Goal: Information Seeking & Learning: Check status

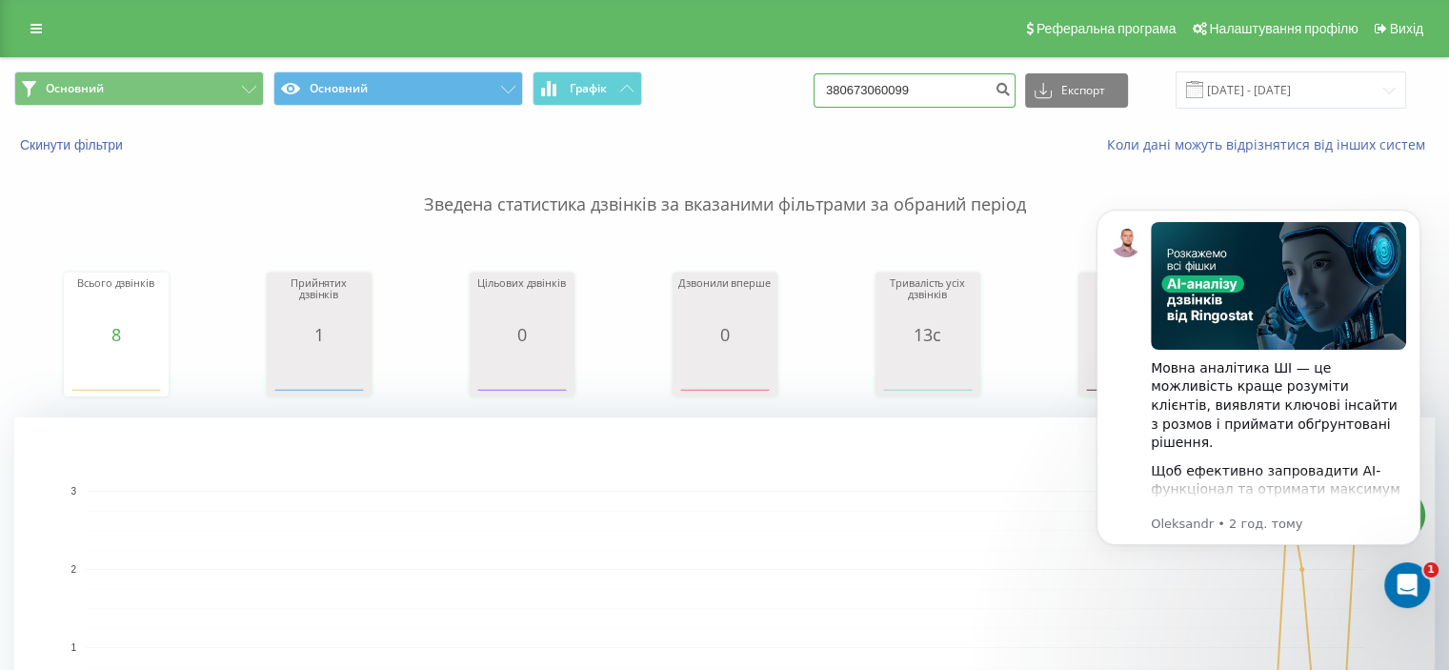
drag, startPoint x: 959, startPoint y: 95, endPoint x: 775, endPoint y: 98, distance: 183.9
click at [775, 98] on div "Основний Основний Графік 380673060099 Експорт .csv .xls .xlsx 19.05.2025 - 19.0…" at bounding box center [724, 89] width 1421 height 37
click at [1272, 91] on input "19.05.2025 - 19.08.2025" at bounding box center [1291, 89] width 231 height 37
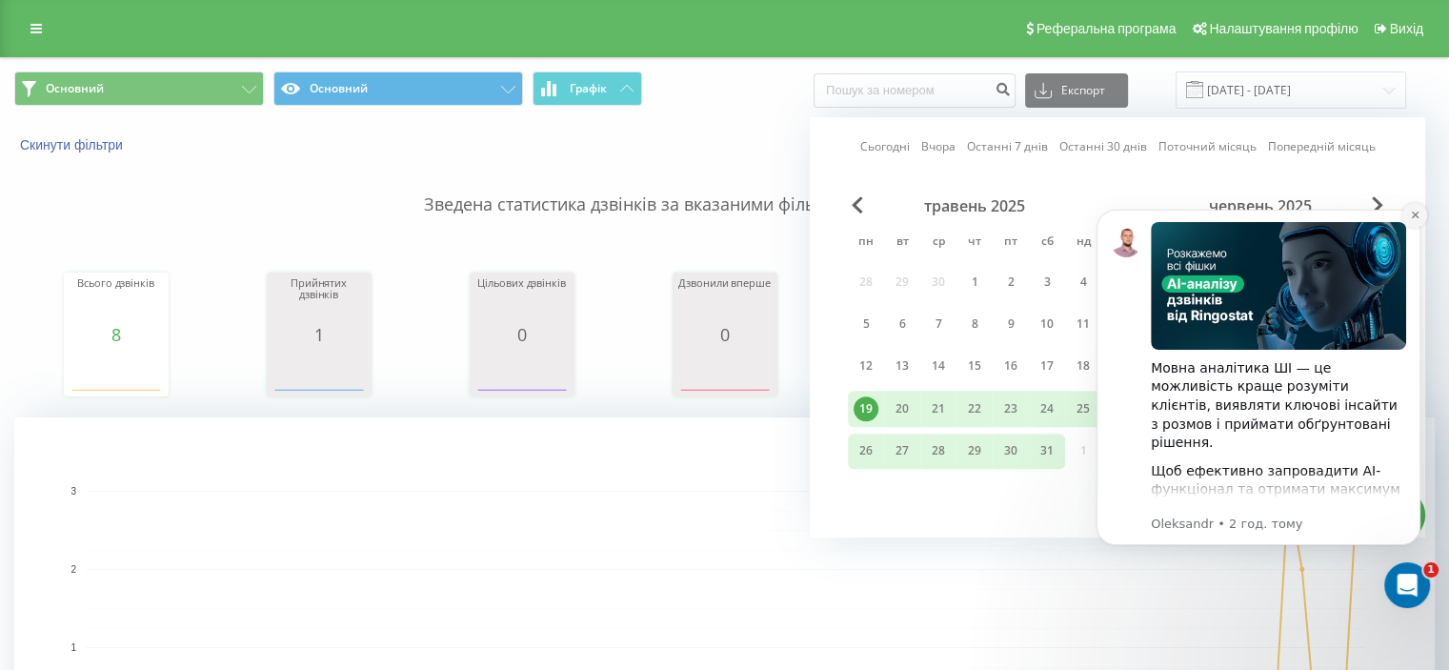
click at [1413, 220] on button "Dismiss notification" at bounding box center [1415, 215] width 25 height 25
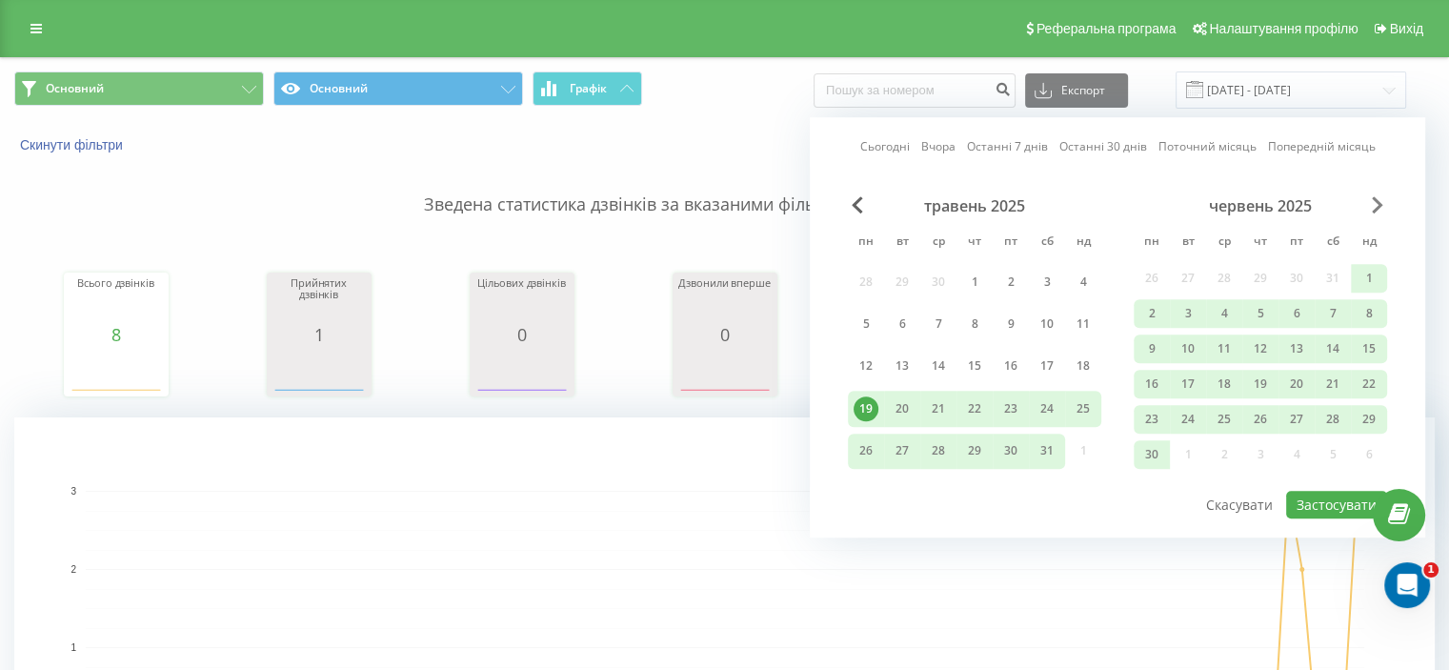
click at [1376, 201] on span "Next Month" at bounding box center [1377, 204] width 11 height 17
click at [1377, 201] on span "Next Month" at bounding box center [1377, 204] width 11 height 17
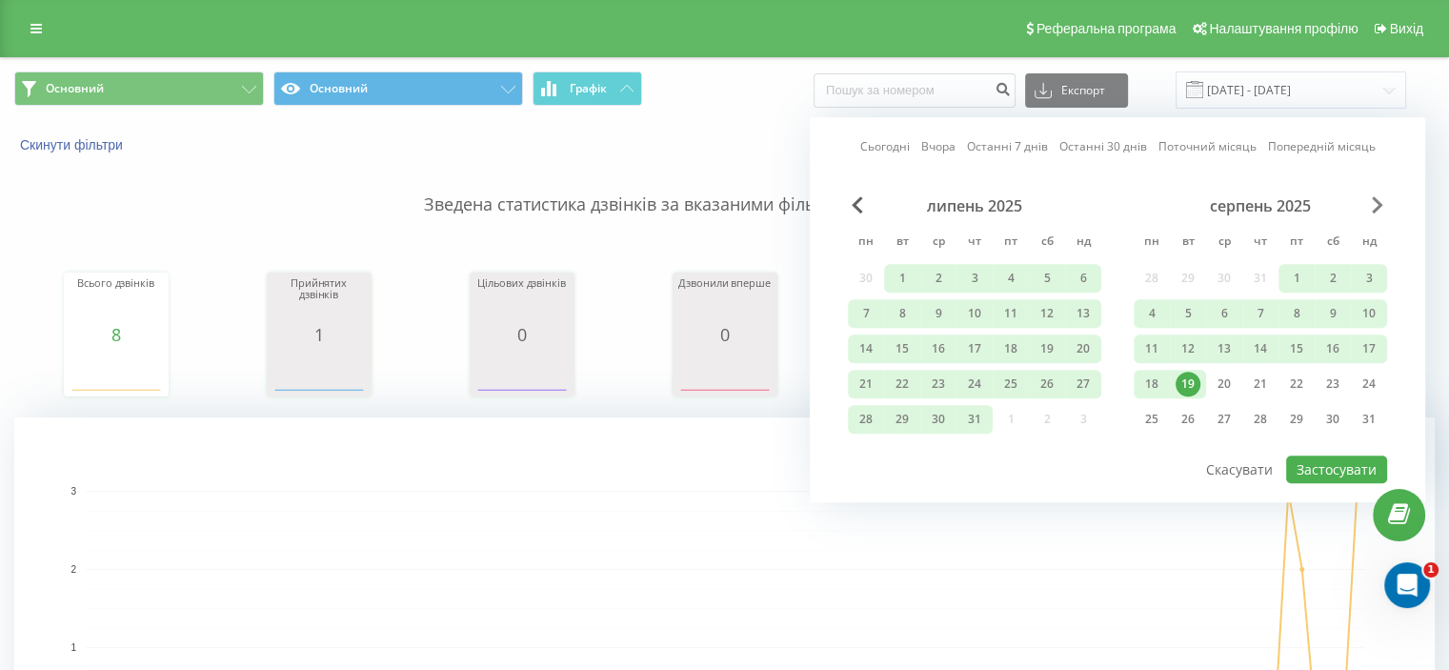
click at [1377, 201] on span "Next Month" at bounding box center [1377, 204] width 11 height 17
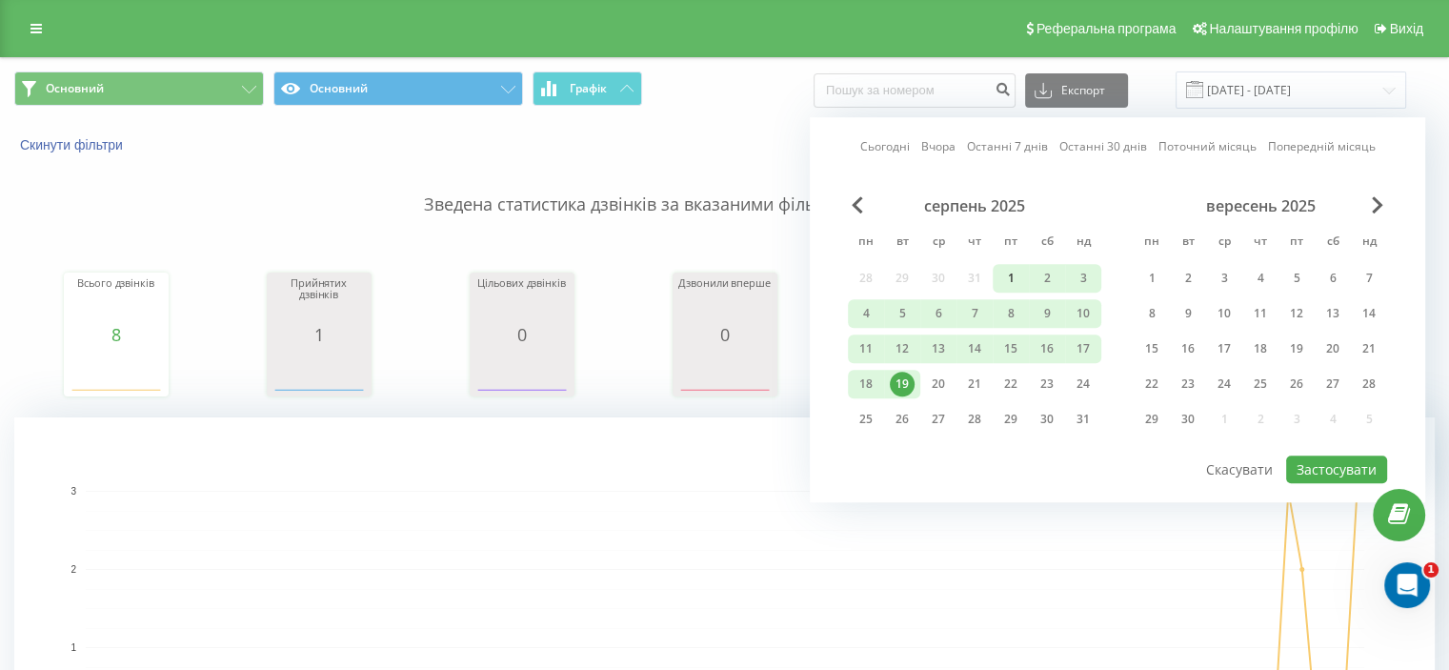
click at [1015, 274] on div "1" at bounding box center [1011, 278] width 25 height 25
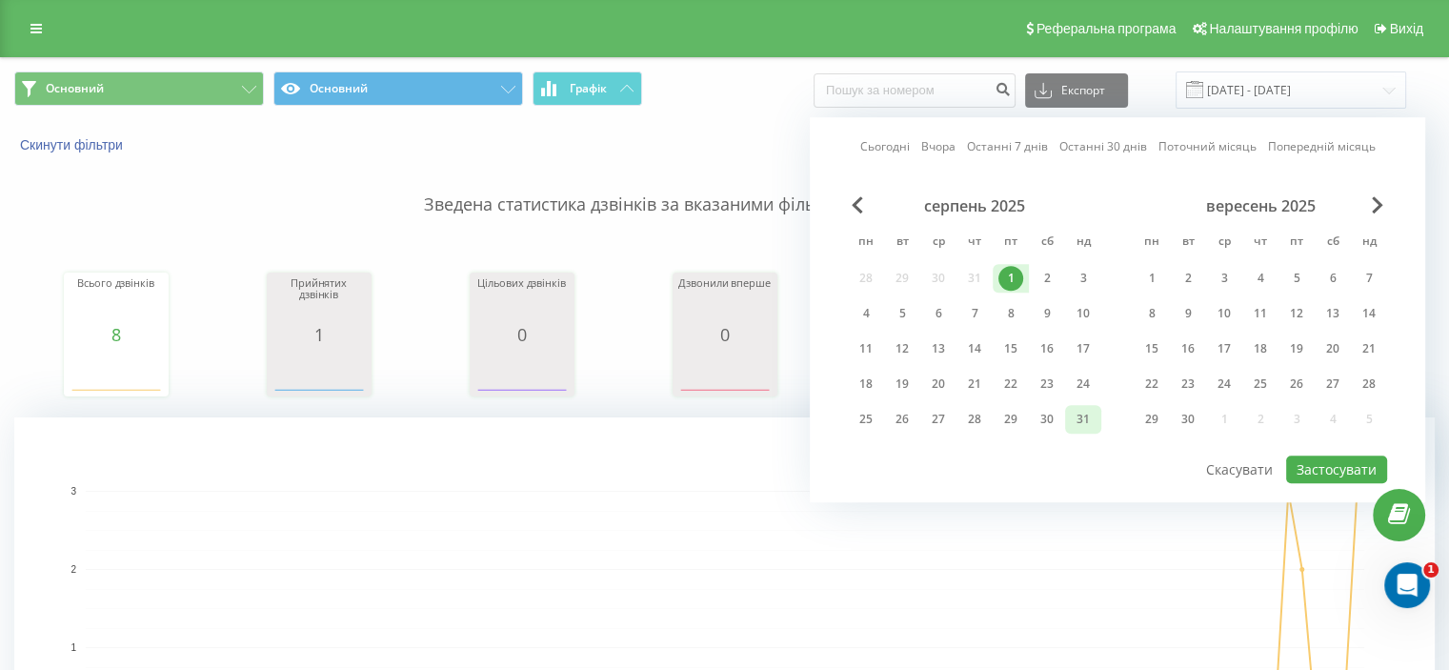
click at [1082, 418] on div "31" at bounding box center [1083, 419] width 25 height 25
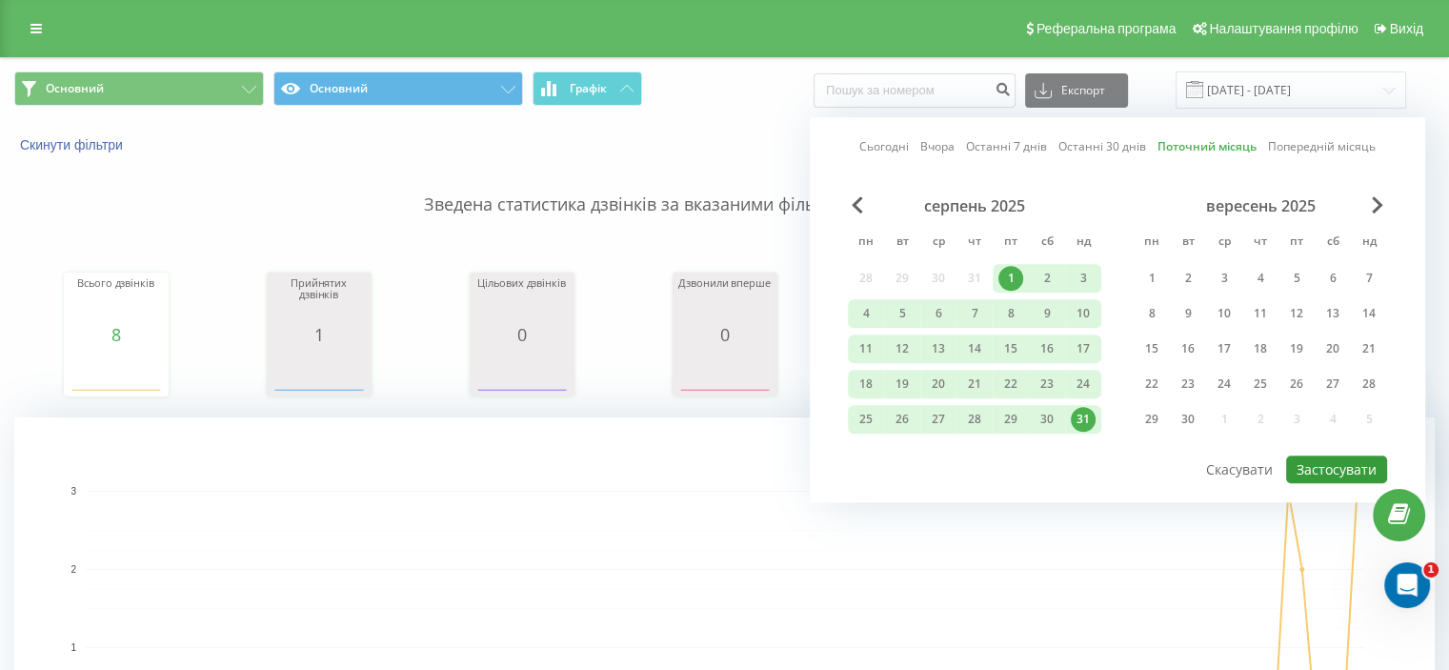
click at [1351, 463] on button "Застосувати" at bounding box center [1336, 469] width 101 height 28
type input "[DATE] - [DATE]"
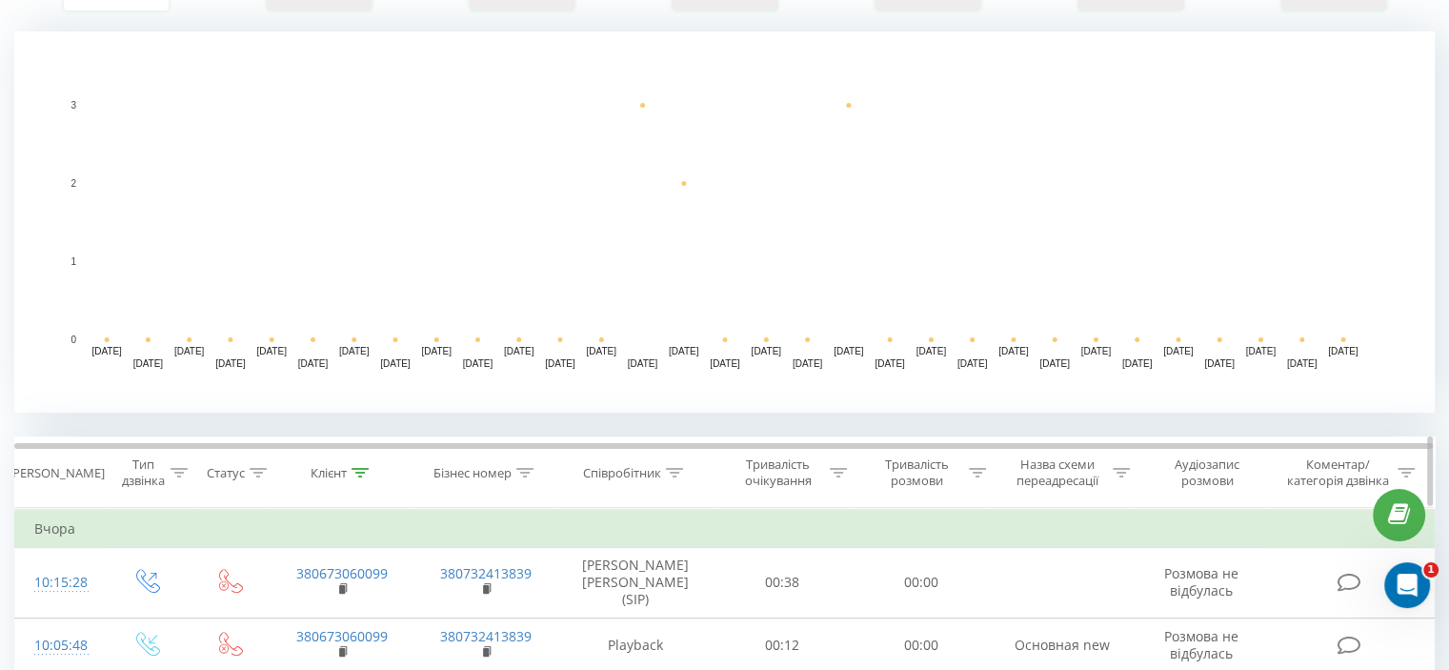
scroll to position [572, 0]
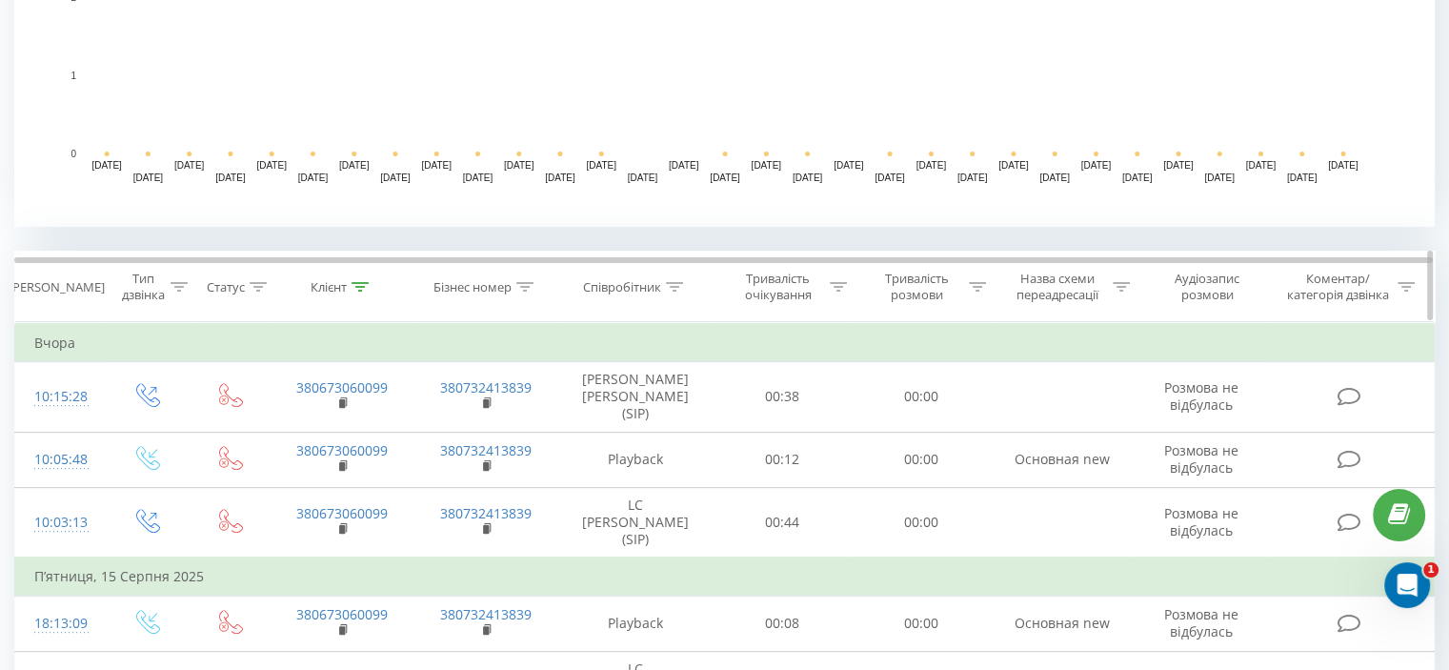
click at [678, 288] on icon at bounding box center [674, 287] width 17 height 10
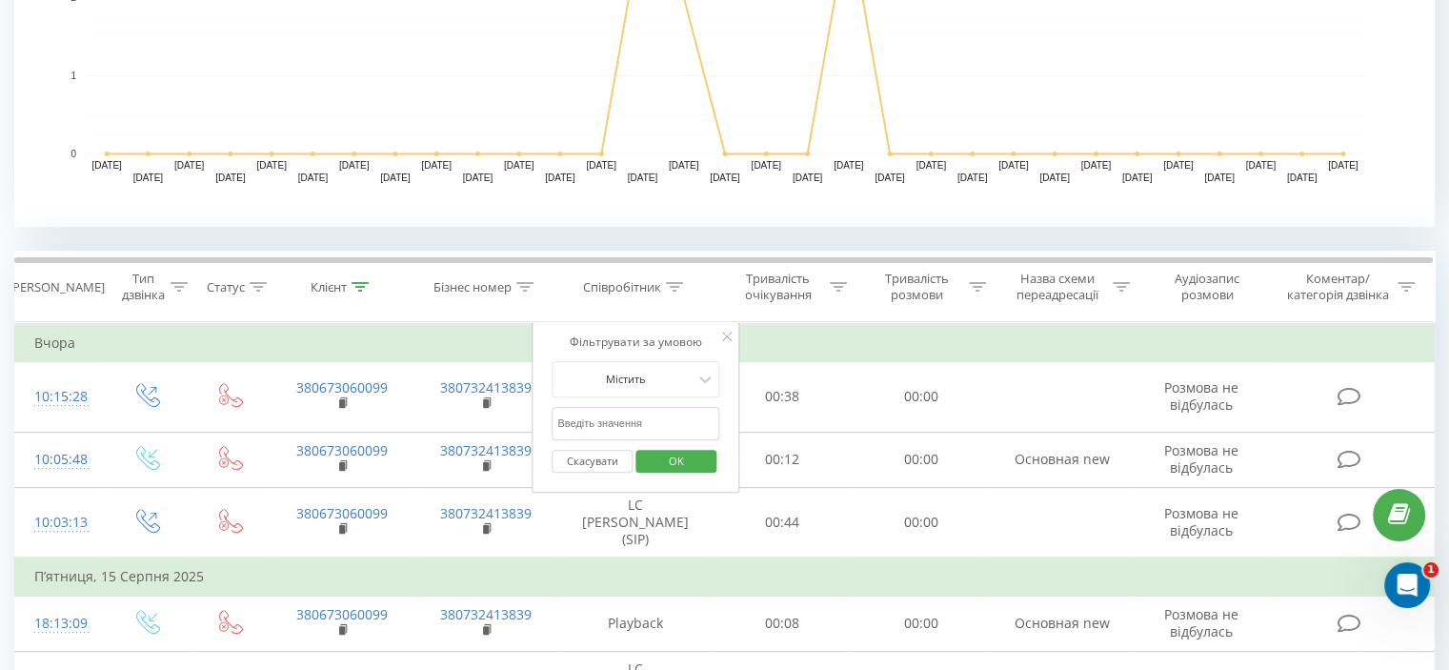
click at [606, 425] on input "text" at bounding box center [636, 423] width 168 height 33
type input "Верхогляд"
click at [671, 463] on span "OK" at bounding box center [676, 461] width 53 height 30
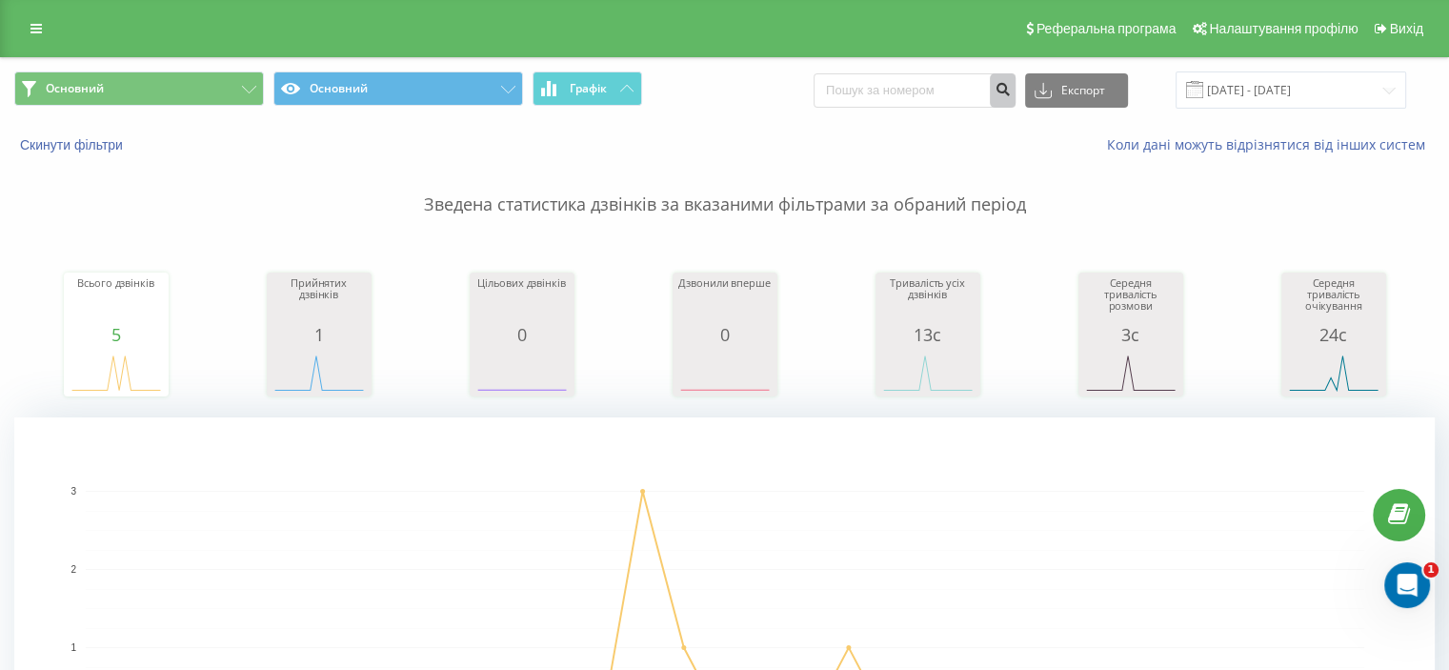
click at [1011, 90] on icon "submit" at bounding box center [1003, 86] width 16 height 11
click at [942, 81] on input at bounding box center [915, 90] width 202 height 34
paste input "380504102669"
type input "380504102669"
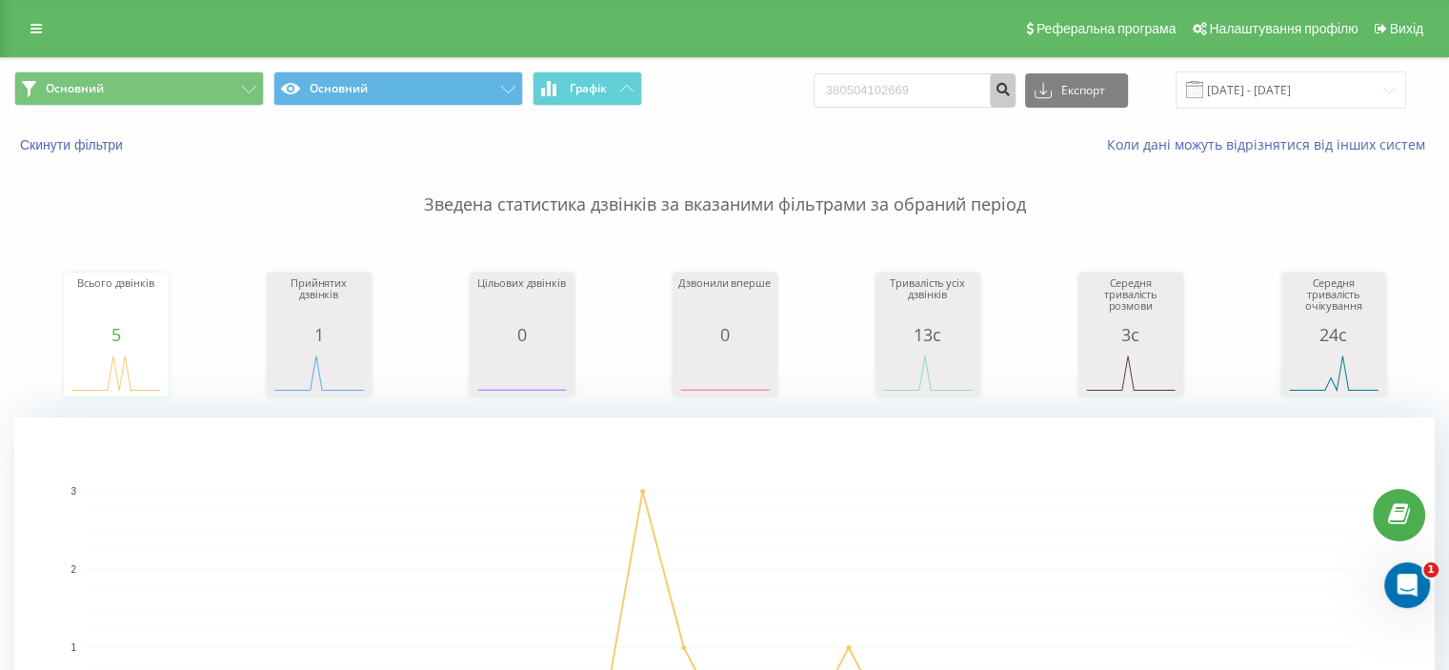
click at [1011, 86] on icon "submit" at bounding box center [1003, 86] width 16 height 11
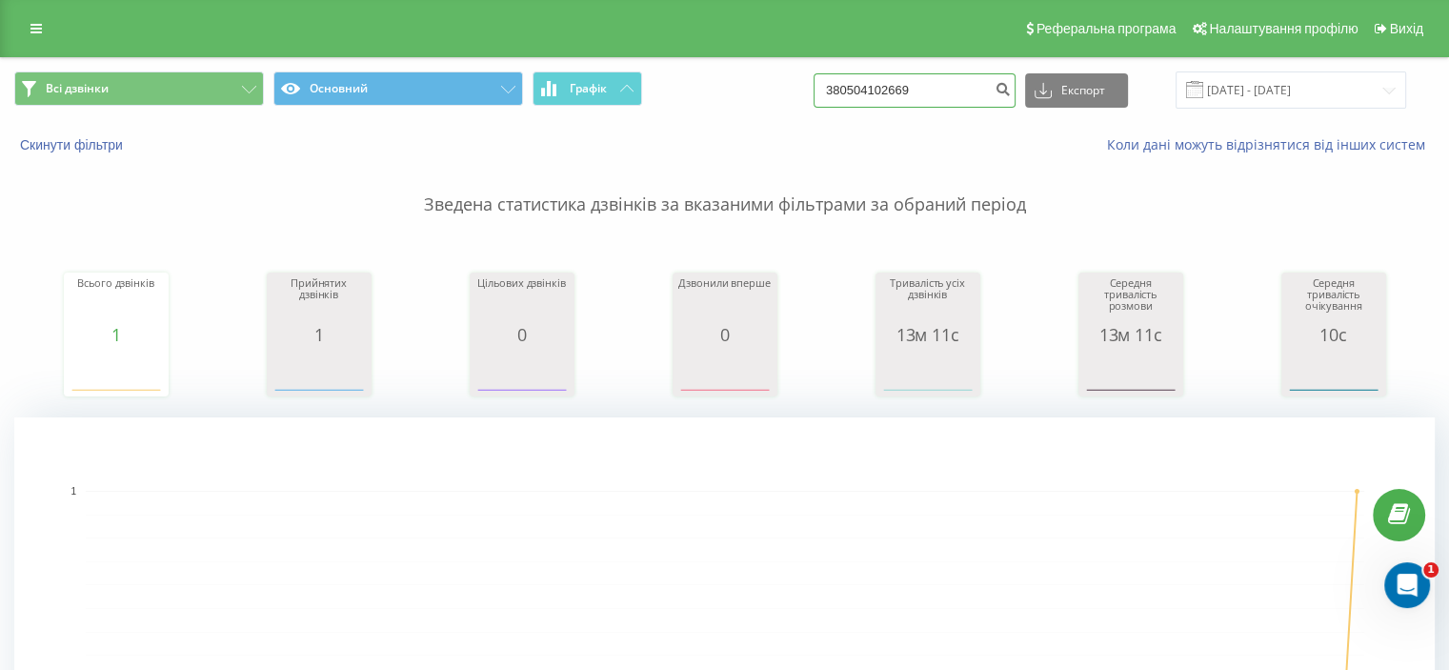
drag, startPoint x: 946, startPoint y: 80, endPoint x: 770, endPoint y: 85, distance: 176.3
click at [770, 85] on div "Всі дзвінки Основний Графік 380504102669 Експорт .csv .xls .xlsx [DATE] - [DATE]" at bounding box center [724, 89] width 1421 height 37
click at [1011, 91] on icon "submit" at bounding box center [1003, 86] width 16 height 11
click at [111, 144] on button "Скинути фільтри" at bounding box center [73, 144] width 118 height 17
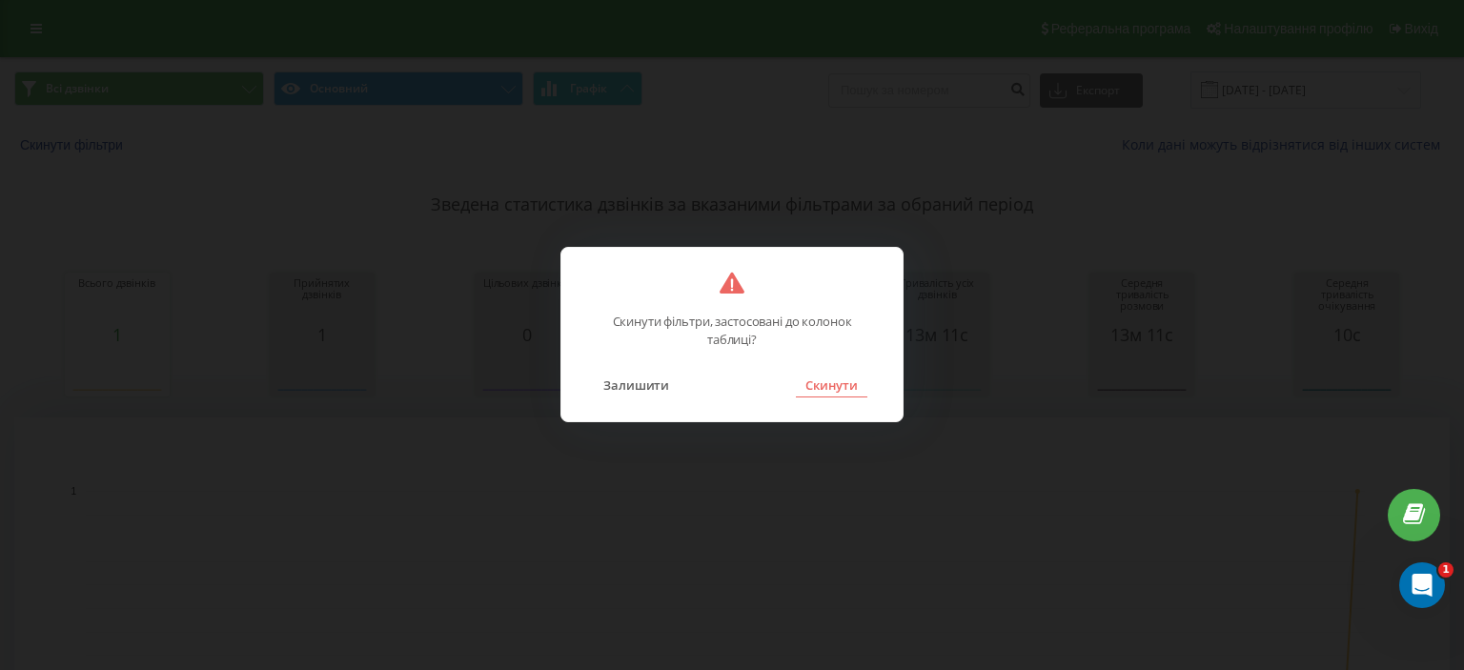
click at [841, 388] on button "Скинути" at bounding box center [831, 385] width 71 height 25
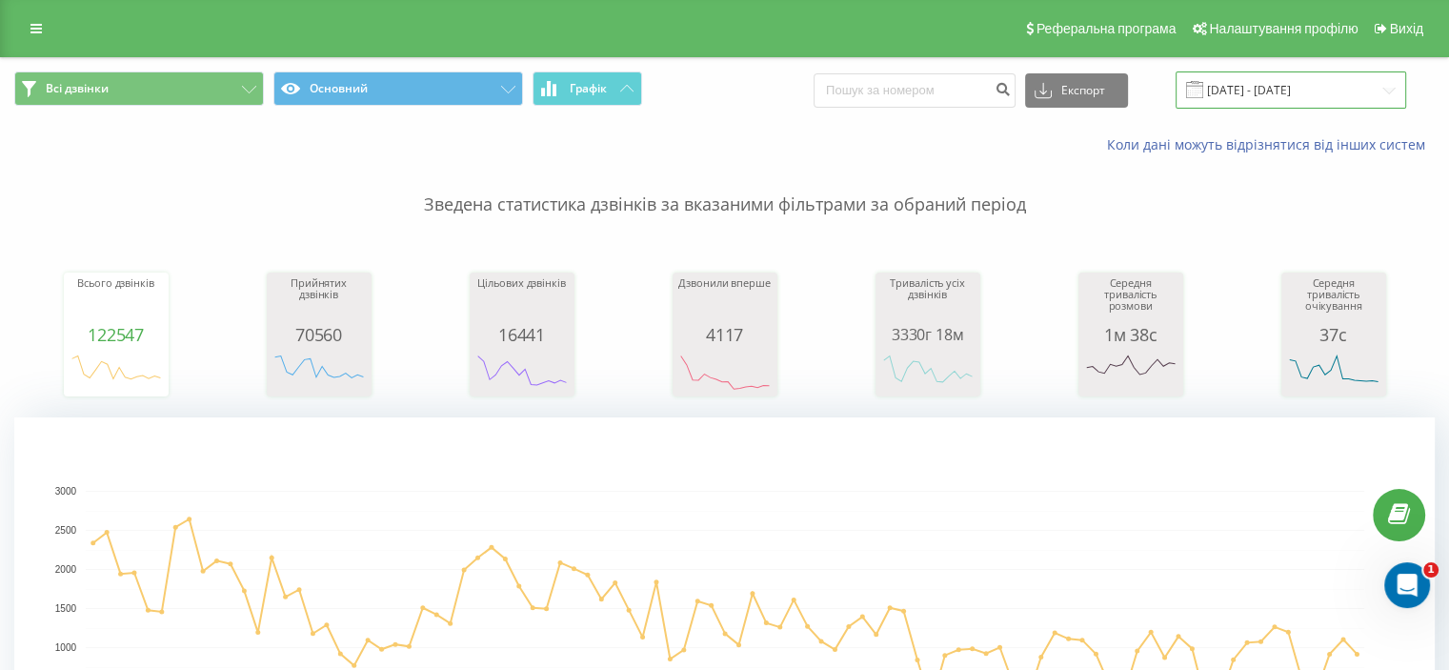
click at [1314, 90] on input "[DATE] - [DATE]" at bounding box center [1291, 89] width 231 height 37
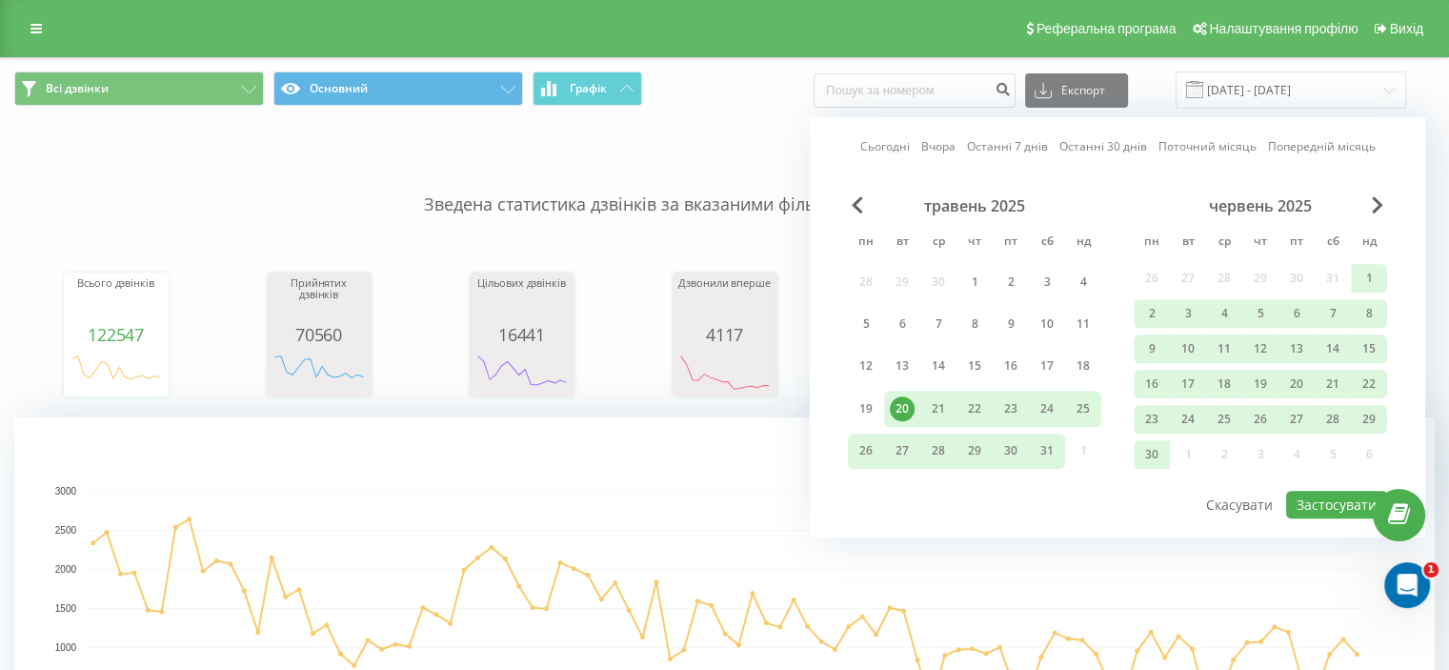
click at [1196, 149] on link "Поточний місяць" at bounding box center [1208, 147] width 98 height 18
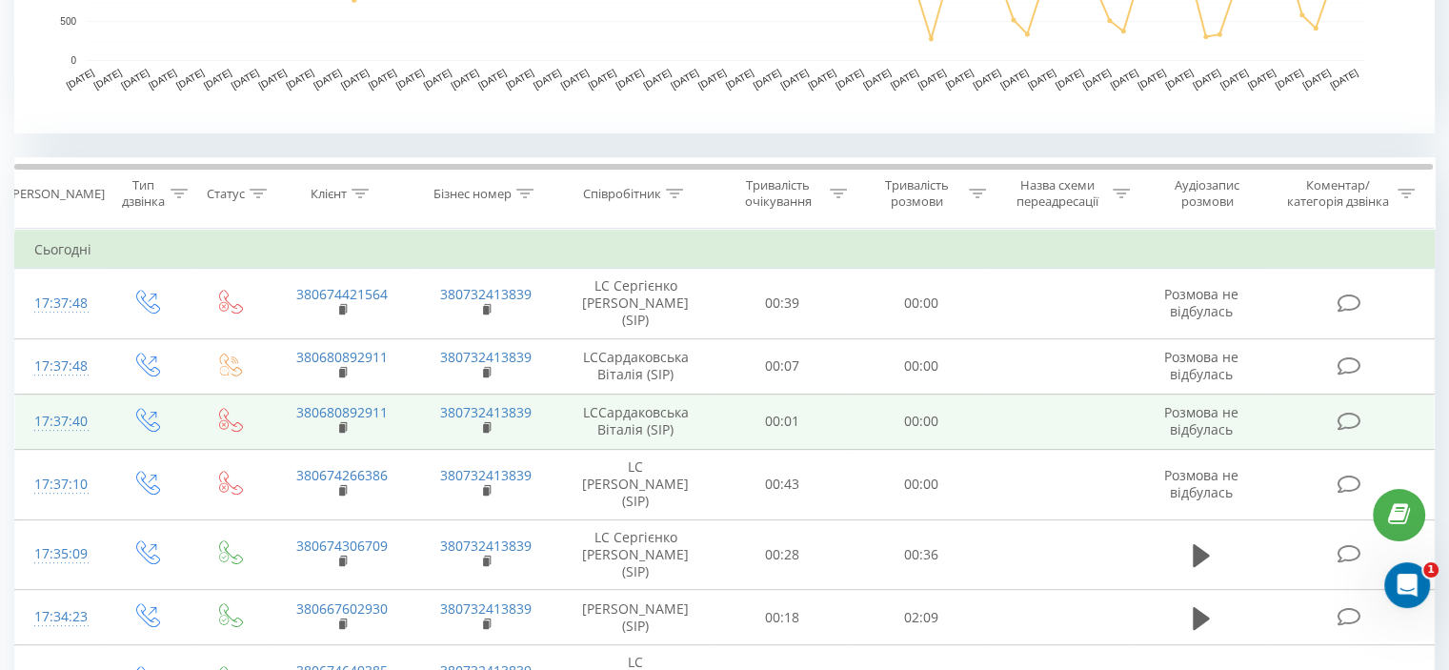
scroll to position [667, 0]
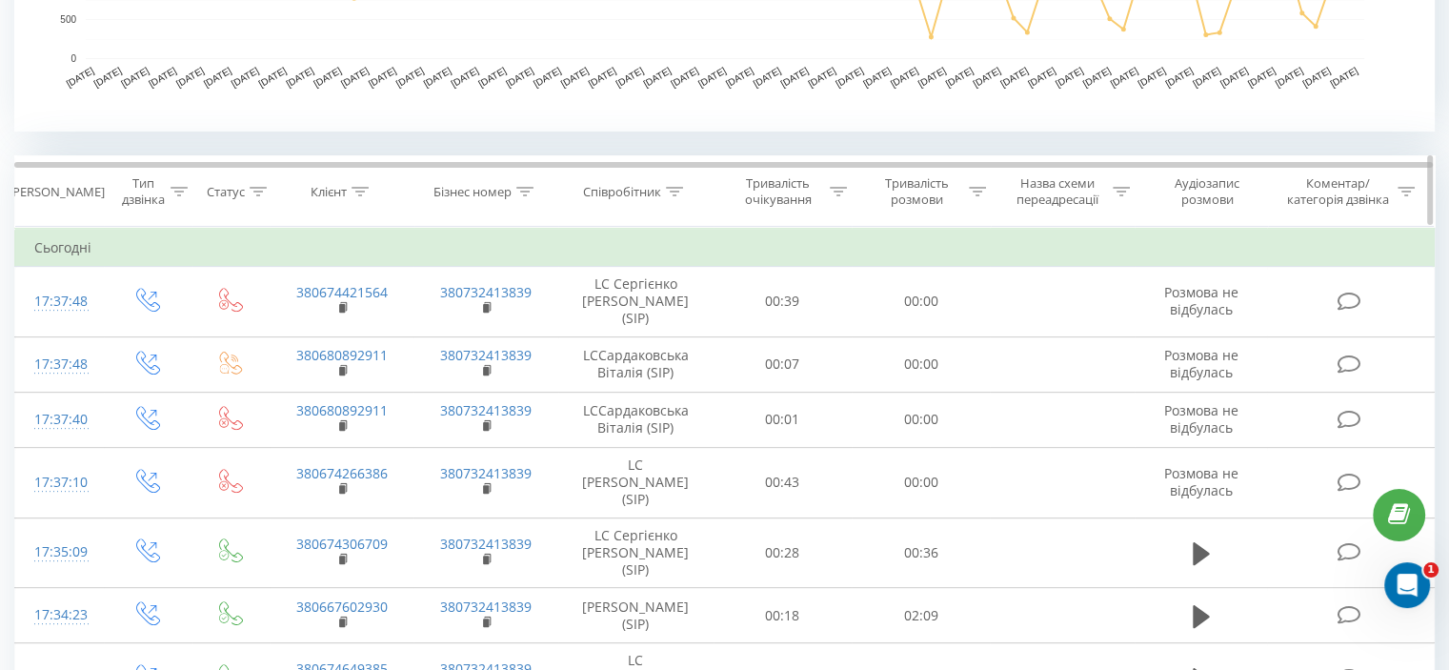
click at [633, 203] on th "Співробітник" at bounding box center [635, 191] width 155 height 71
click at [671, 192] on icon at bounding box center [674, 192] width 17 height 10
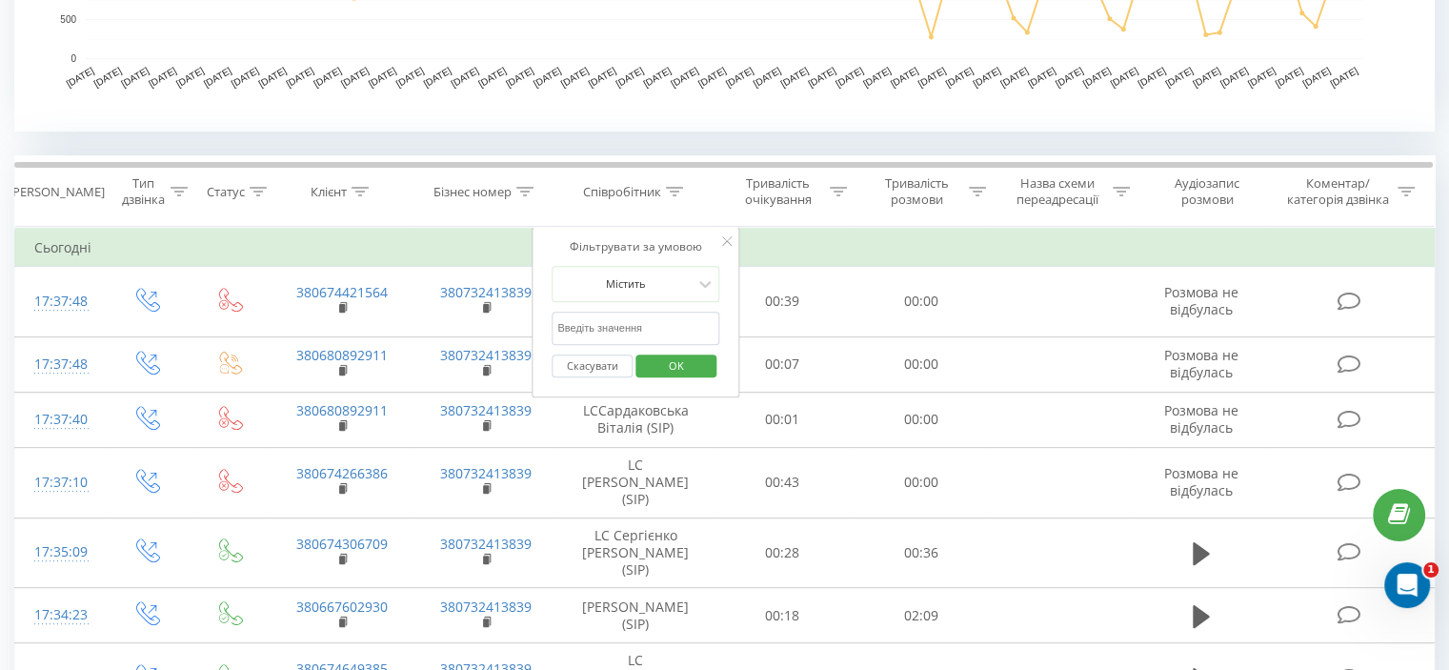
click at [591, 331] on input "text" at bounding box center [636, 328] width 168 height 33
type input "Верхогляд"
click at [670, 365] on span "OK" at bounding box center [676, 366] width 53 height 30
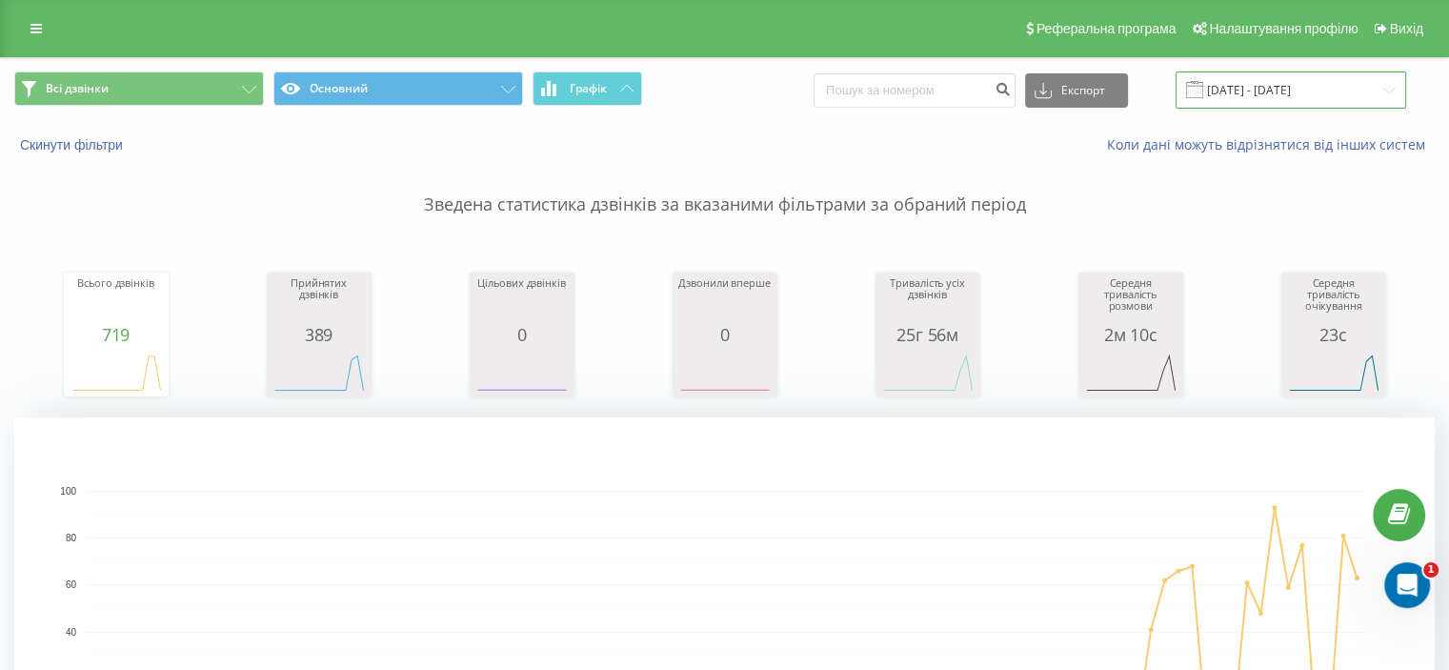
click at [1299, 78] on input "[DATE] - [DATE]" at bounding box center [1291, 89] width 231 height 37
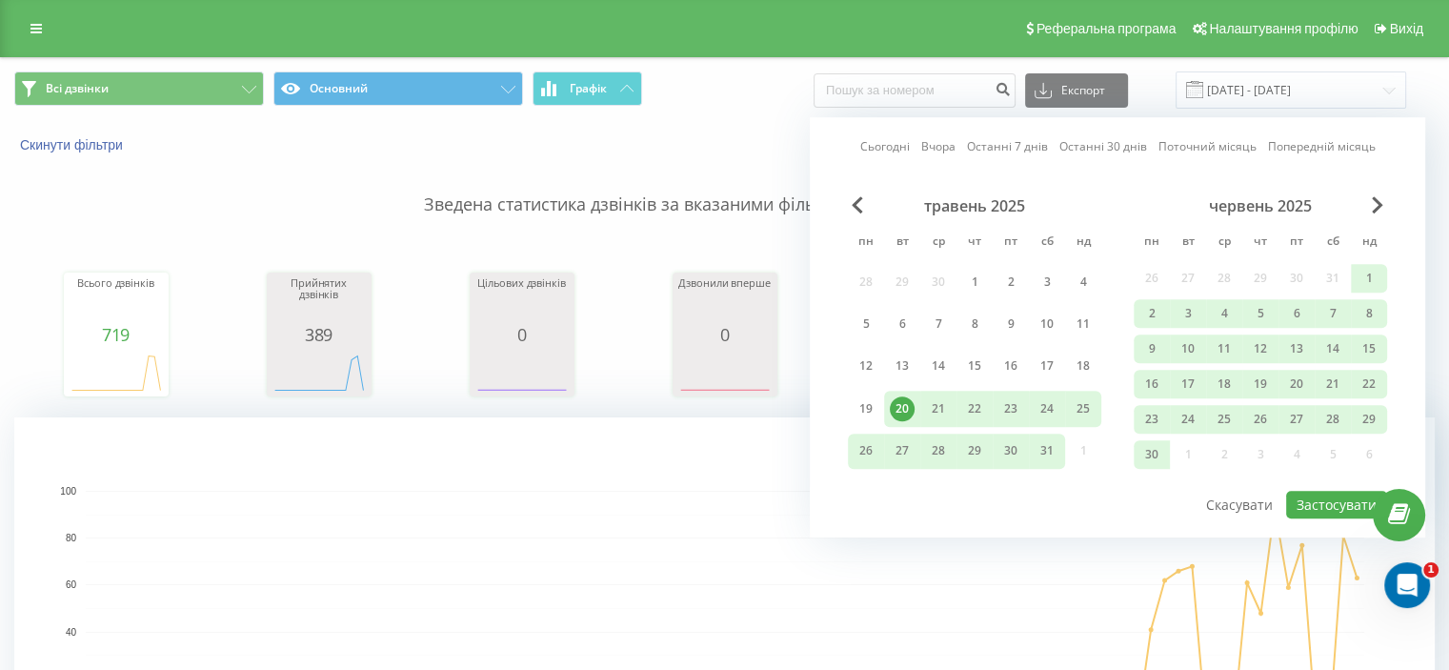
click at [1220, 152] on link "Поточний місяць" at bounding box center [1208, 147] width 98 height 18
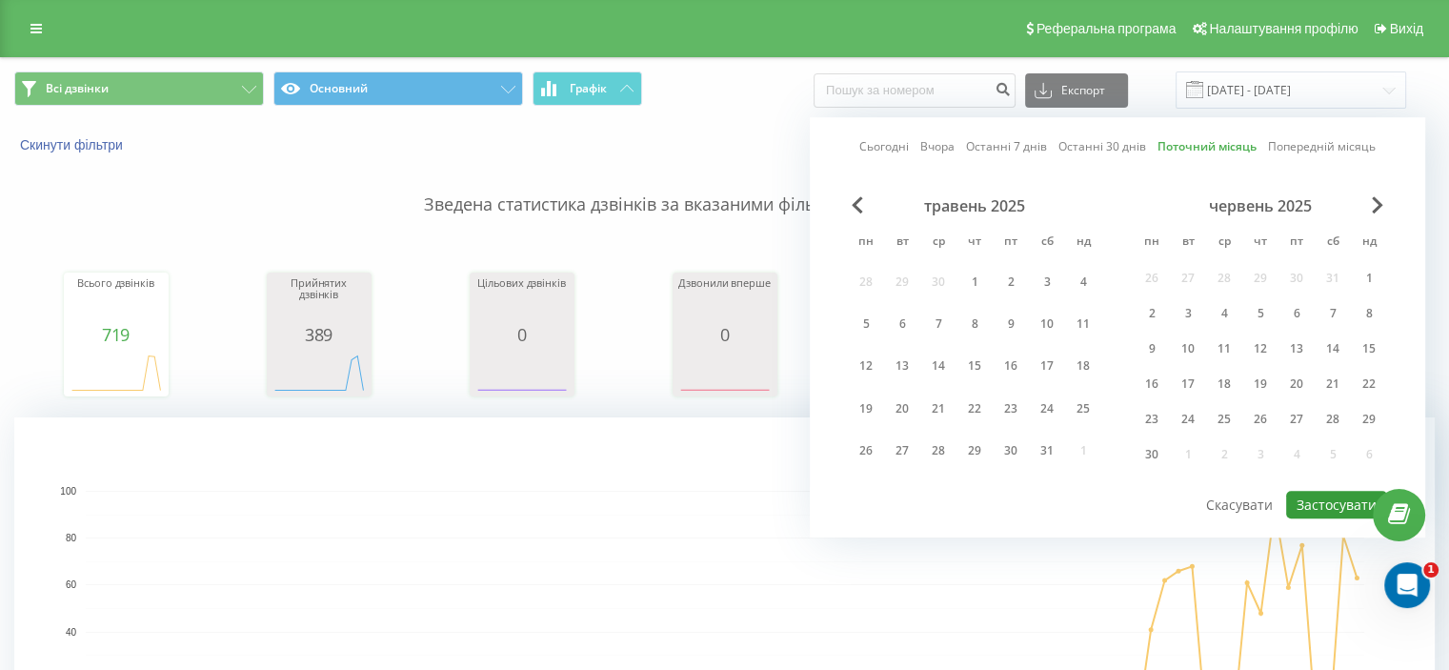
click at [1353, 502] on button "Застосувати" at bounding box center [1336, 505] width 101 height 28
type input "[DATE] - [DATE]"
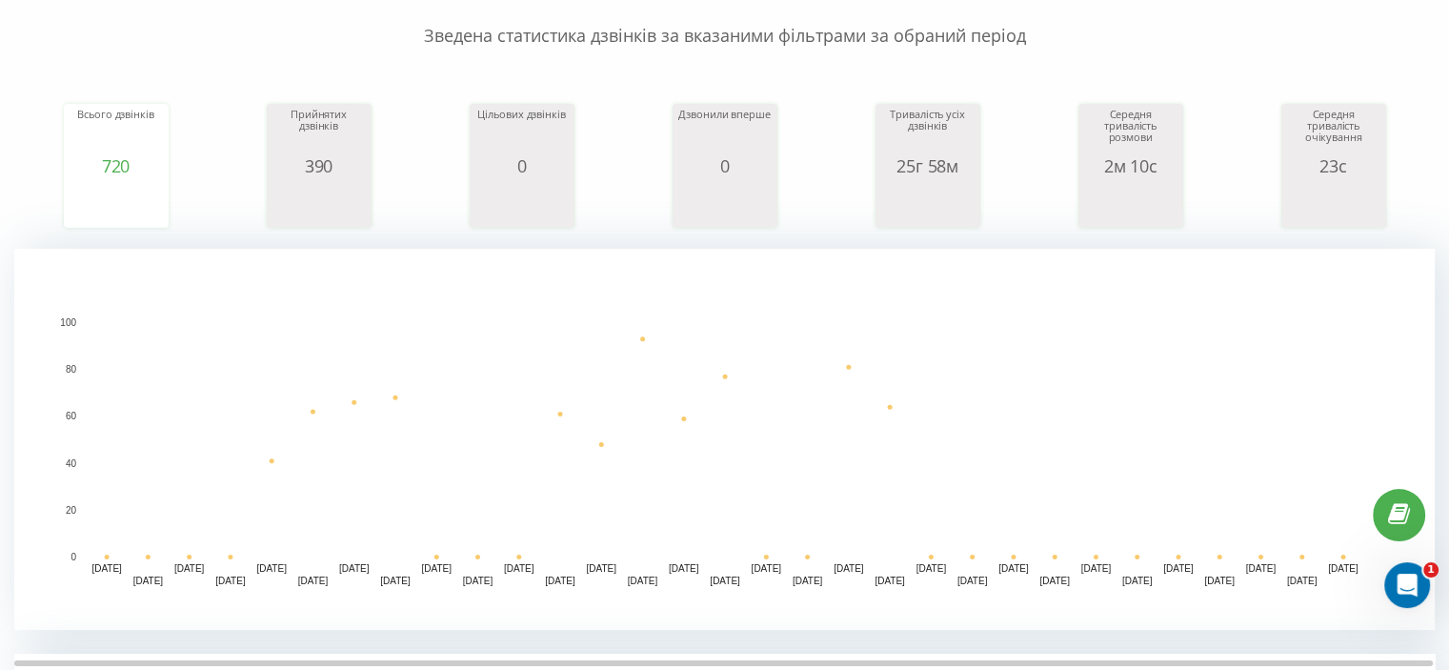
scroll to position [381, 0]
